Goal: Task Accomplishment & Management: Manage account settings

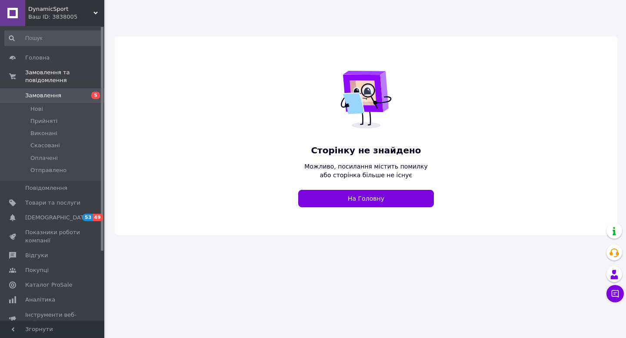
click at [96, 11] on icon at bounding box center [95, 13] width 4 height 4
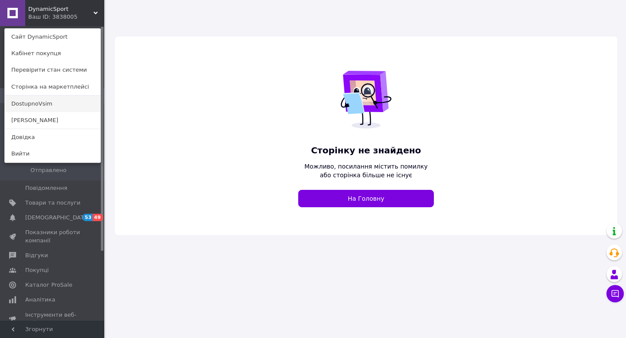
click at [21, 99] on link "DostupnoVsim" at bounding box center [53, 104] width 96 height 17
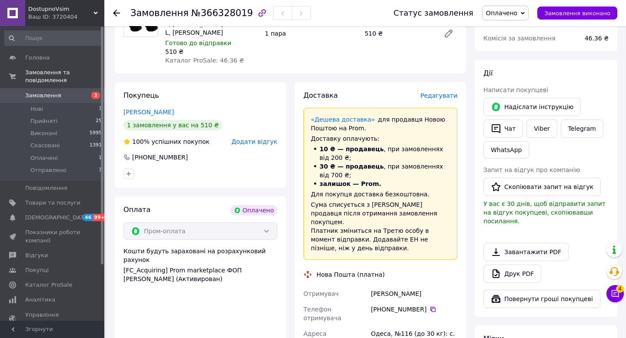
scroll to position [347, 0]
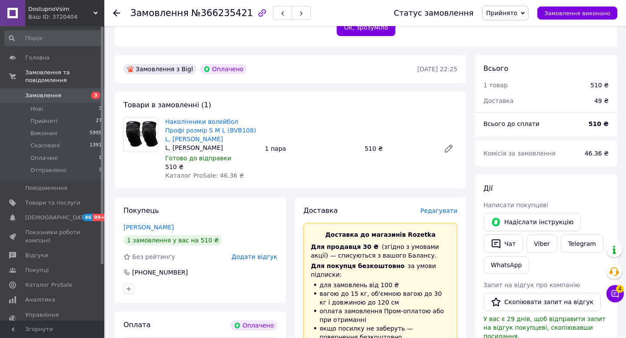
scroll to position [210, 0]
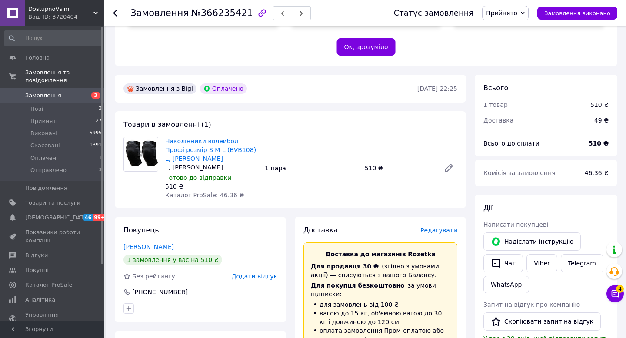
click at [444, 227] on span "Редагувати" at bounding box center [439, 230] width 37 height 7
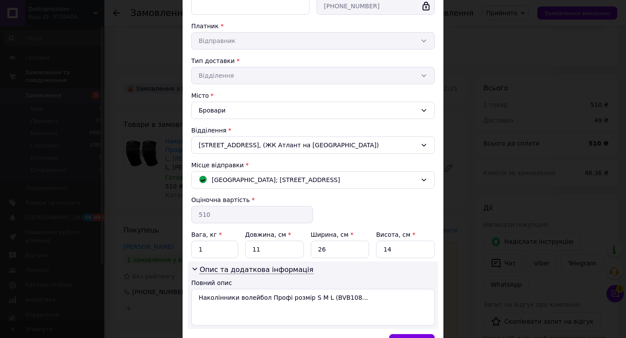
scroll to position [149, 0]
click at [424, 180] on icon at bounding box center [424, 179] width 7 height 7
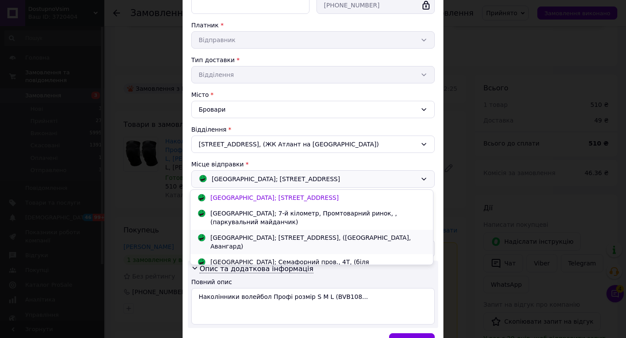
click at [342, 234] on div "Одеса; Спрейса вул., 3, (ЖК ARTVILLE, Авангард)" at bounding box center [318, 242] width 220 height 17
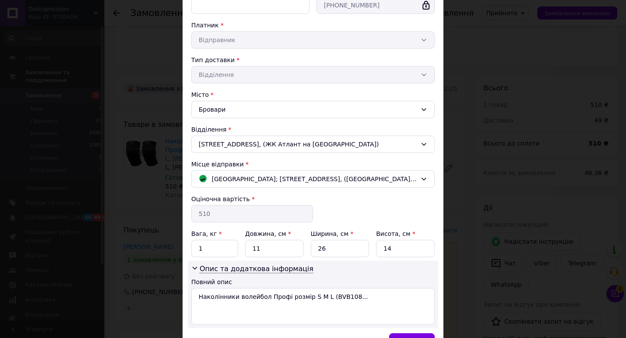
scroll to position [201, 0]
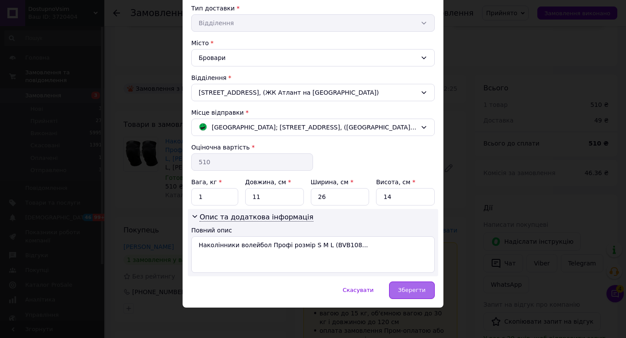
click at [408, 288] on span "Зберегти" at bounding box center [411, 290] width 27 height 7
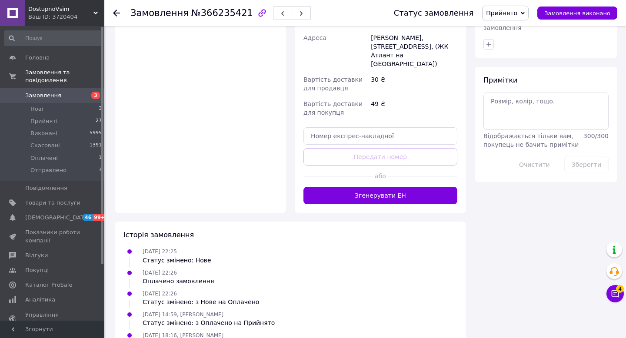
scroll to position [672, 0]
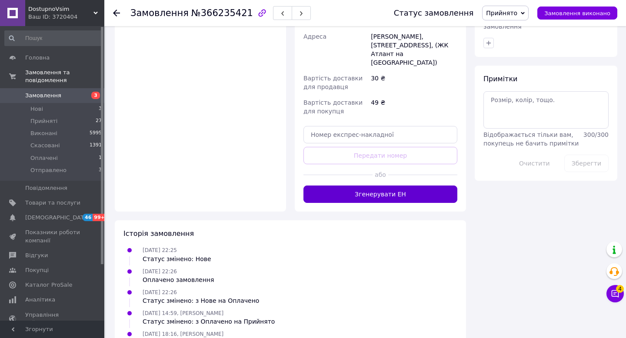
click at [386, 186] on button "Згенерувати ЕН" at bounding box center [381, 194] width 154 height 17
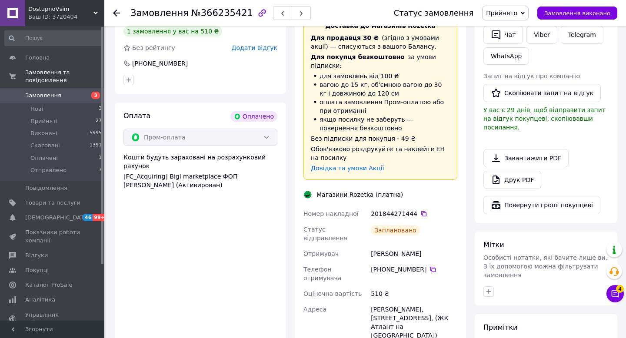
scroll to position [433, 0]
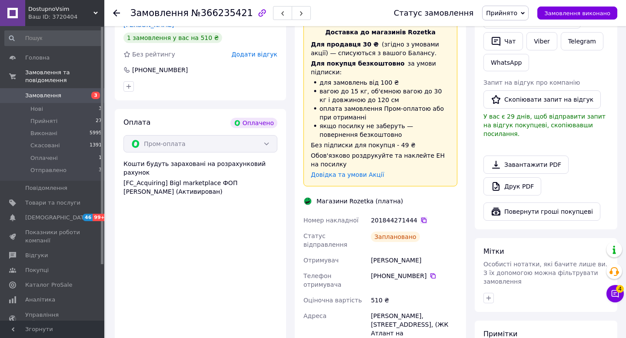
click at [423, 217] on icon at bounding box center [424, 220] width 7 height 7
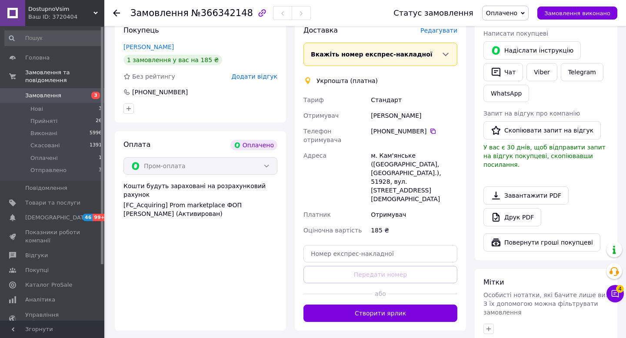
scroll to position [399, 0]
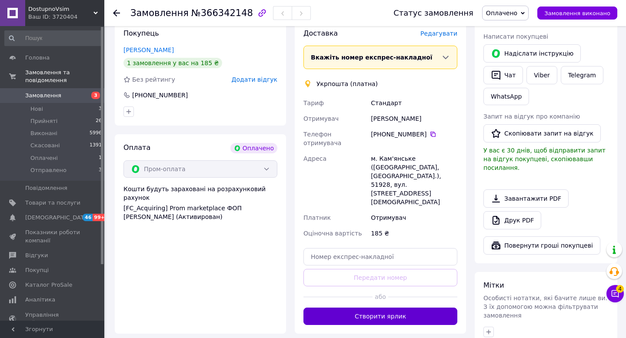
click at [367, 308] on button "Створити ярлик" at bounding box center [381, 316] width 154 height 17
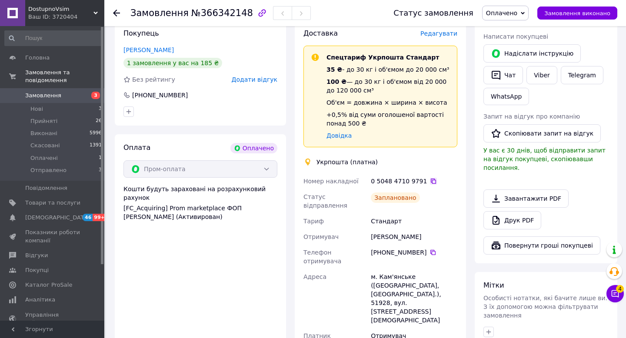
click at [430, 178] on icon at bounding box center [433, 181] width 7 height 7
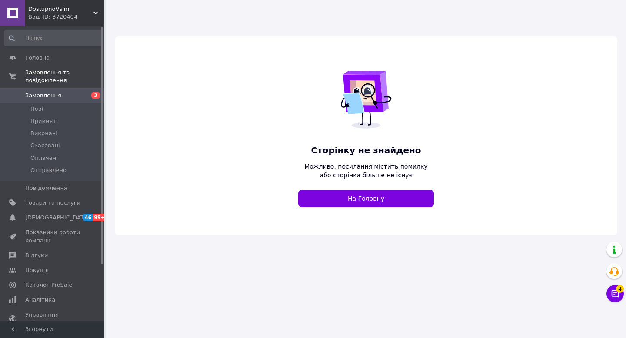
click at [96, 10] on div "DostupnoVsim Ваш ID: 3720404" at bounding box center [64, 13] width 79 height 26
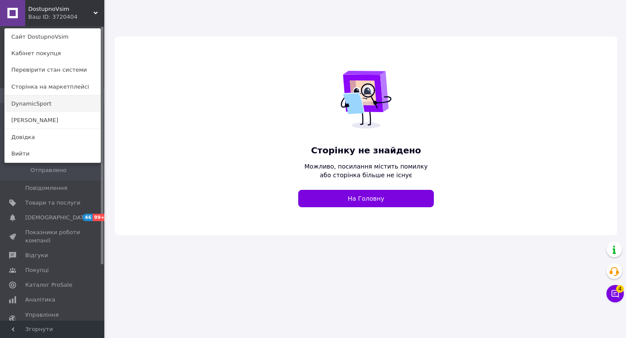
click at [51, 103] on link "DynamicSport" at bounding box center [53, 104] width 96 height 17
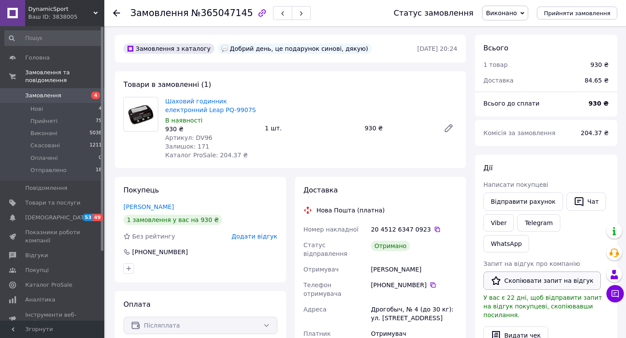
click at [535, 272] on button "Скопіювати запит на відгук" at bounding box center [542, 281] width 117 height 18
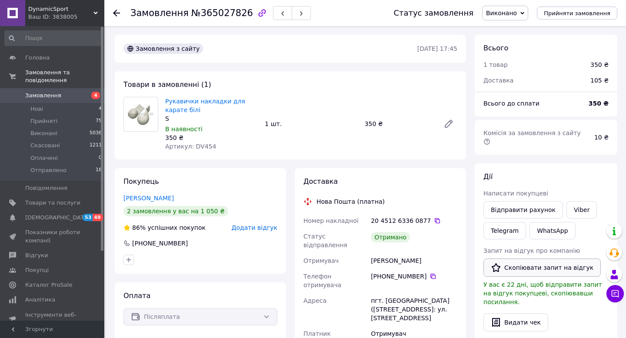
click at [523, 259] on button "Скопіювати запит на відгук" at bounding box center [542, 268] width 117 height 18
